Goal: Check status: Check status

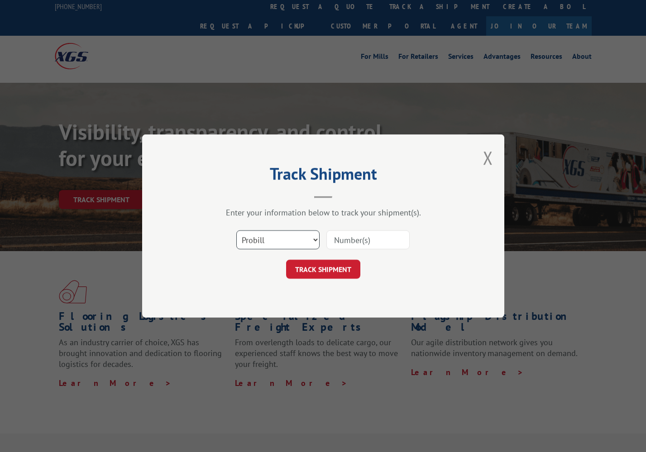
scroll to position [3, 0]
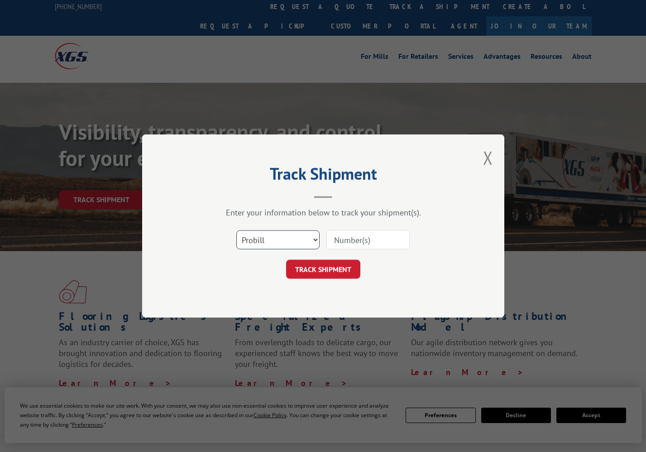
select select "bol"
paste input "0501213"
type input "0501213"
click at [322, 271] on button "TRACK SHIPMENT" at bounding box center [323, 269] width 74 height 19
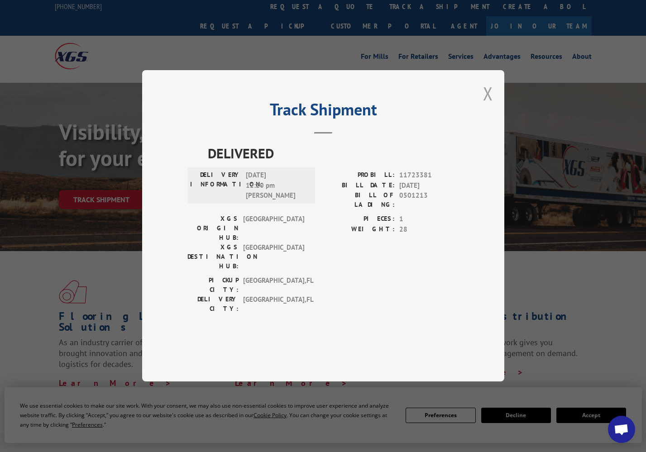
click at [488, 106] on button "Close modal" at bounding box center [488, 94] width 10 height 24
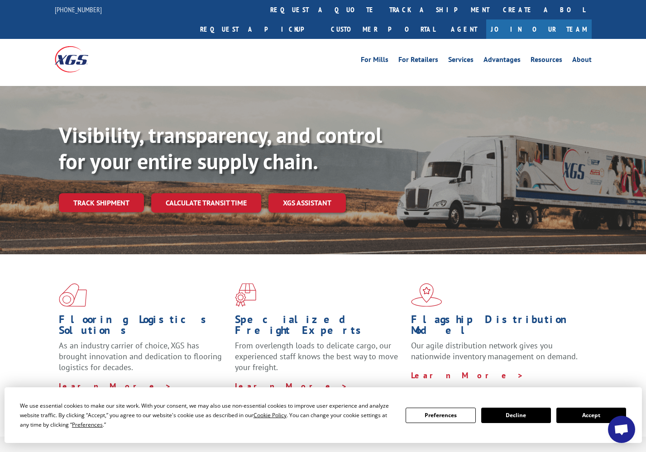
scroll to position [0, 0]
click at [119, 193] on link "Track shipment" at bounding box center [101, 202] width 85 height 19
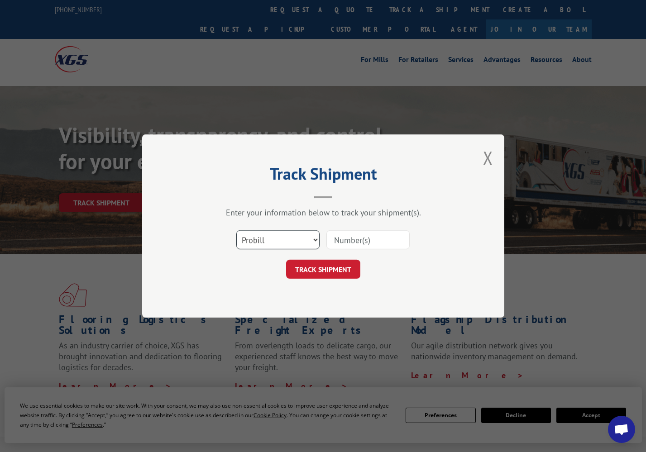
select select "bol"
paste input "0501213"
type input "0501213"
click at [327, 269] on button "TRACK SHIPMENT" at bounding box center [323, 269] width 74 height 19
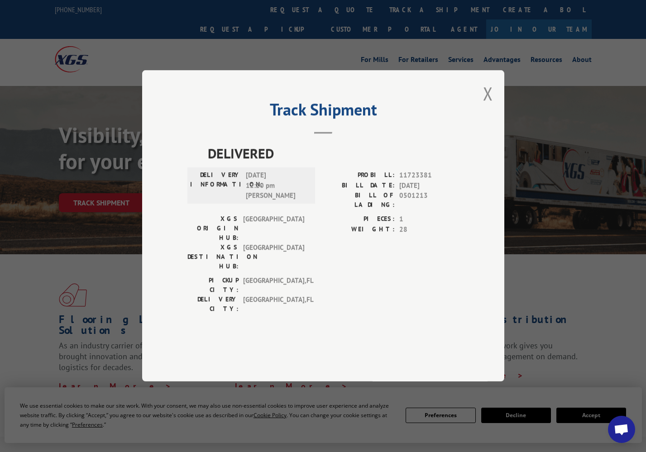
drag, startPoint x: 488, startPoint y: 112, endPoint x: 471, endPoint y: 124, distance: 21.1
click at [488, 106] on button "Close modal" at bounding box center [488, 94] width 10 height 24
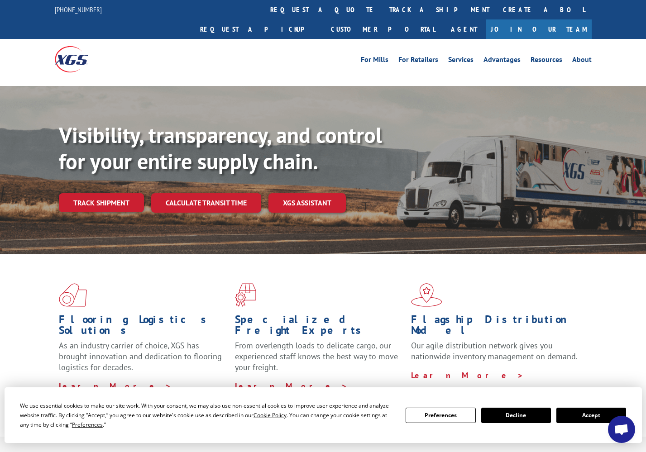
drag, startPoint x: 111, startPoint y: 183, endPoint x: 144, endPoint y: 185, distance: 32.2
click at [112, 193] on link "Track shipment" at bounding box center [101, 202] width 85 height 19
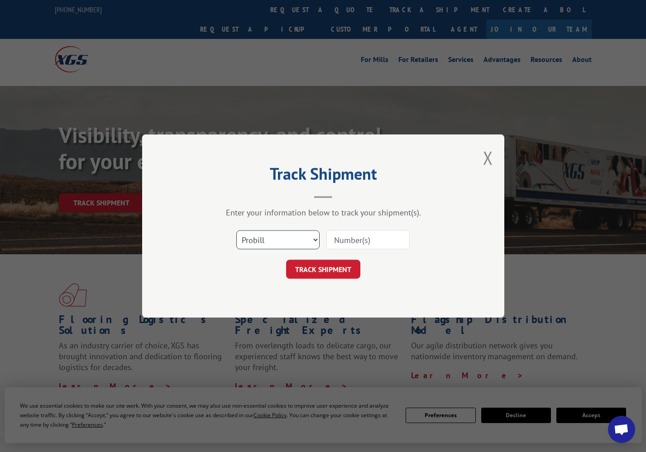
select select "po"
click at [344, 237] on input at bounding box center [368, 240] width 83 height 19
type input "29244_01"
click at [338, 271] on button "TRACK SHIPMENT" at bounding box center [323, 269] width 74 height 19
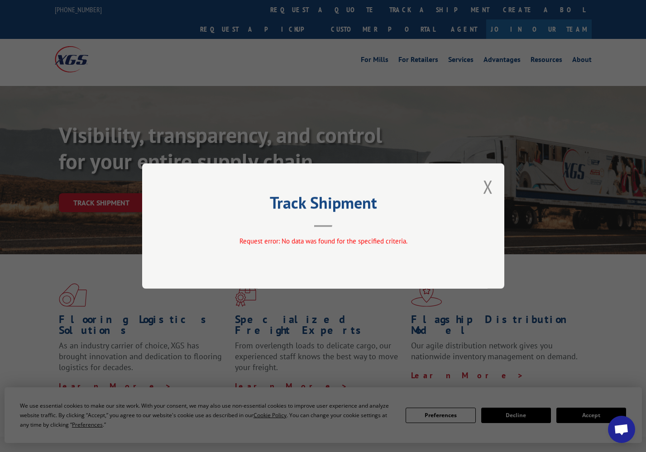
click at [486, 188] on button "Close modal" at bounding box center [488, 187] width 10 height 24
